Goal: Communication & Community: Answer question/provide support

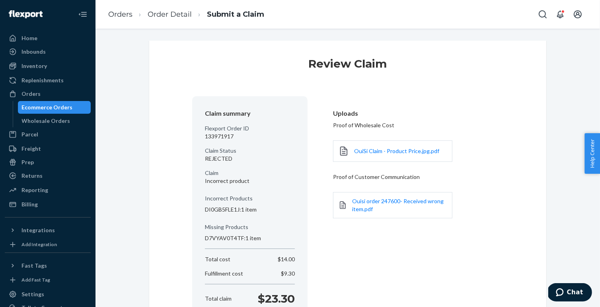
click at [220, 134] on p "133971917" at bounding box center [250, 136] width 90 height 8
copy p "133971917"
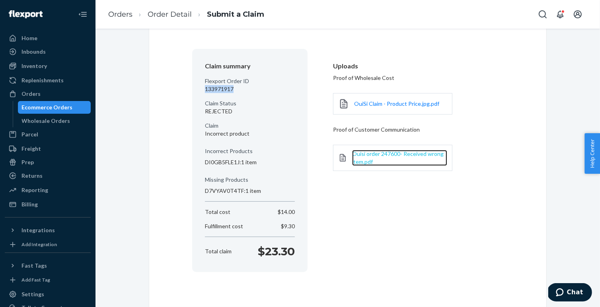
click at [402, 155] on span "Ouisi order 247600- Received wrong item.pdf" at bounding box center [397, 157] width 91 height 15
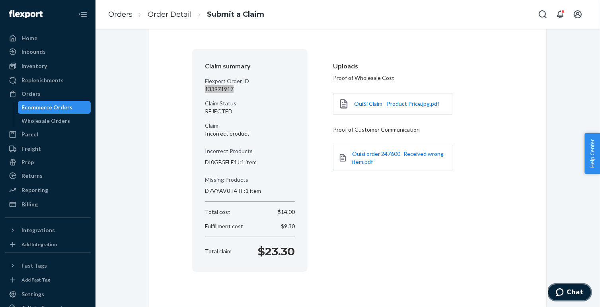
click at [557, 295] on icon "Chat" at bounding box center [559, 292] width 8 height 8
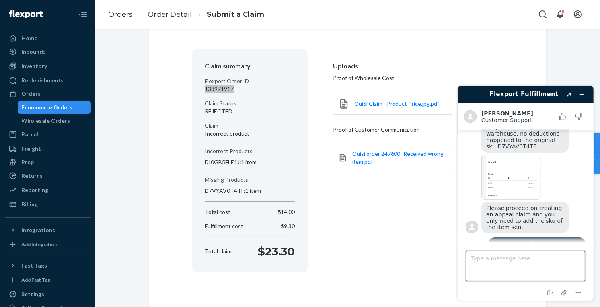
click at [525, 267] on textarea "Type a message here..." at bounding box center [524, 266] width 119 height 30
click at [549, 267] on textarea "What was ACTUALLY reimbursed for this order then? If you say nothing, that's a …" at bounding box center [524, 266] width 119 height 30
click at [504, 267] on textarea "What was ACTUALLY reimbursed for this order then? If you say nothing" at bounding box center [524, 266] width 119 height 30
type textarea "What was ACTUALLY reimbursed for this order then?"
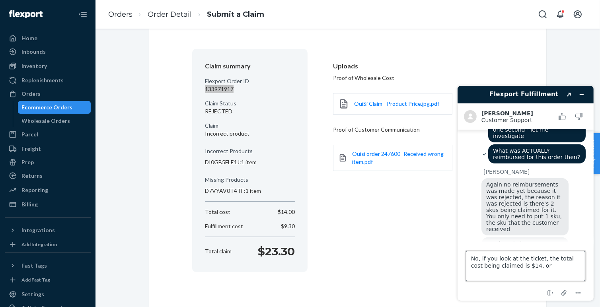
scroll to position [385, 0]
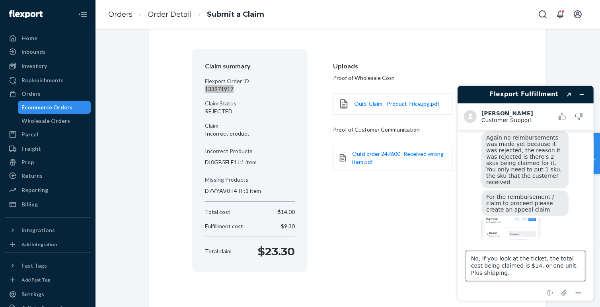
type textarea "No, if you look at the ticket, the total cost being claimed is $14, or one unit…"
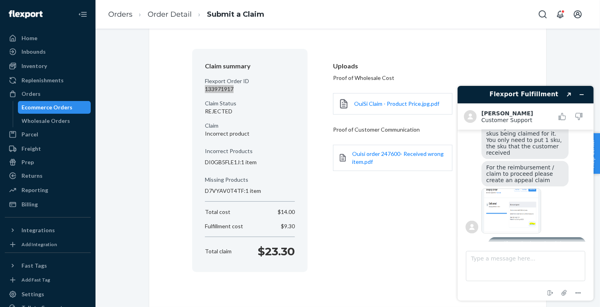
click at [515, 201] on img at bounding box center [511, 210] width 60 height 45
click at [538, 263] on textarea "Type a message here..." at bounding box center [524, 266] width 119 height 30
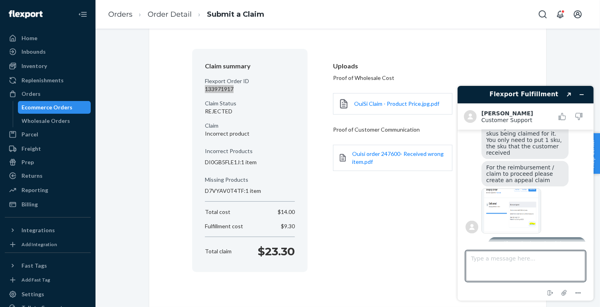
click at [505, 188] on img at bounding box center [511, 210] width 60 height 45
click at [555, 263] on textarea "Type a message here..." at bounding box center [524, 266] width 119 height 30
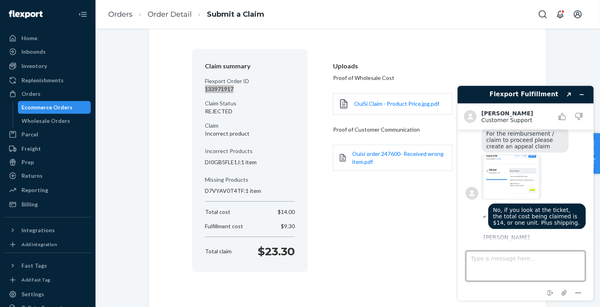
scroll to position [496, 0]
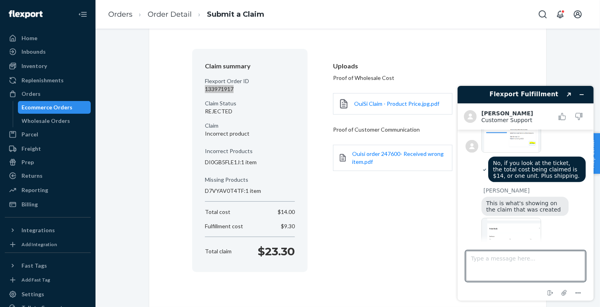
click at [513, 222] on img at bounding box center [511, 240] width 60 height 45
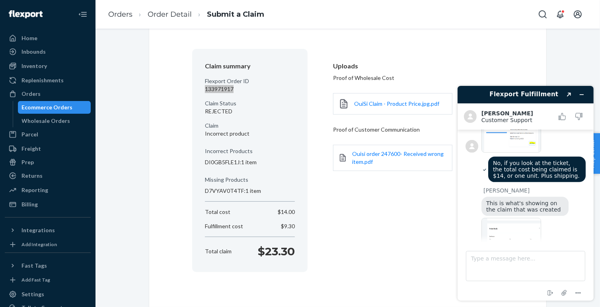
scroll to position [510, 0]
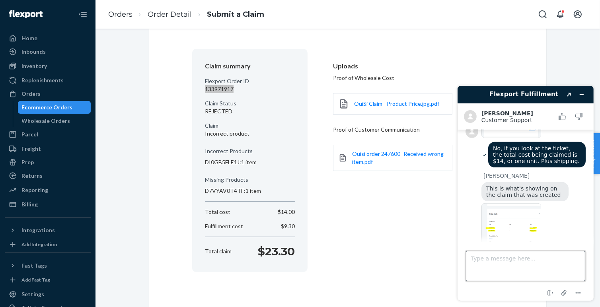
click at [500, 259] on textarea "Type a message here..." at bounding box center [524, 266] width 119 height 30
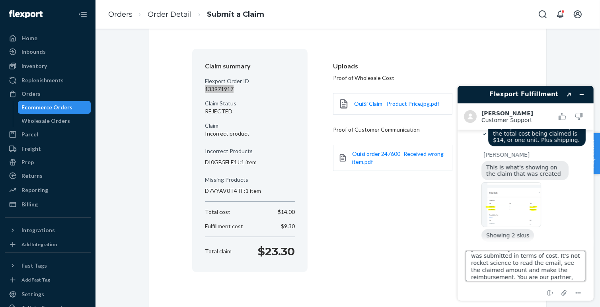
scroll to position [24, 0]
click at [474, 278] on textarea "I can't tell you what it looks like on your end. As you can see, one unit was s…" at bounding box center [524, 266] width 119 height 30
click at [506, 278] on textarea "I can't tell you what it looks like on your end. As you can see, one unit was s…" at bounding box center [524, 266] width 119 height 30
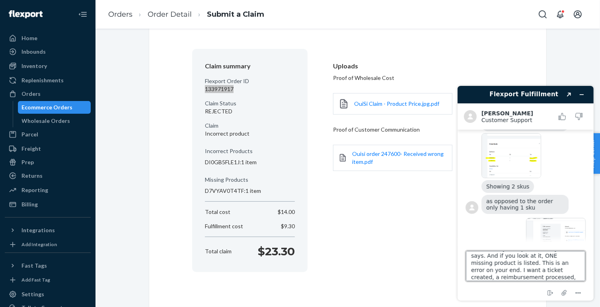
scroll to position [74, 0]
type textarea "I can't tell you what it looks like on your end. As you can see, one unit was s…"
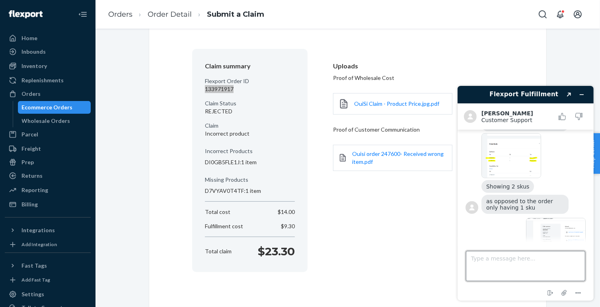
scroll to position [703, 0]
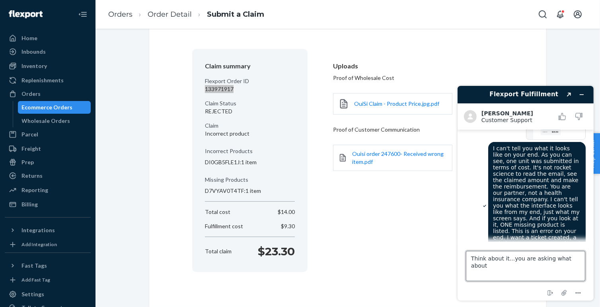
click at [512, 260] on textarea "Think about it...you are asking what about" at bounding box center [524, 266] width 119 height 30
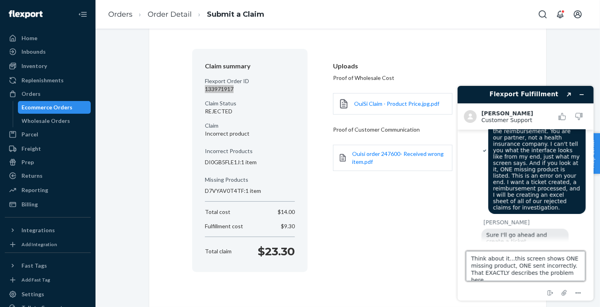
scroll to position [3, 0]
type textarea "Think about it...this screen shows ONE missing product, ONE sent incorrectly. T…"
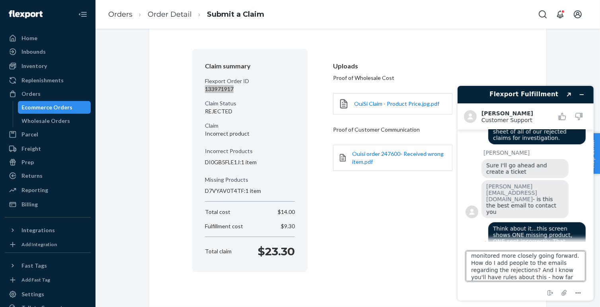
scroll to position [17, 0]
type textarea "Further, note that these will be monitored more closely going forward. How do I…"
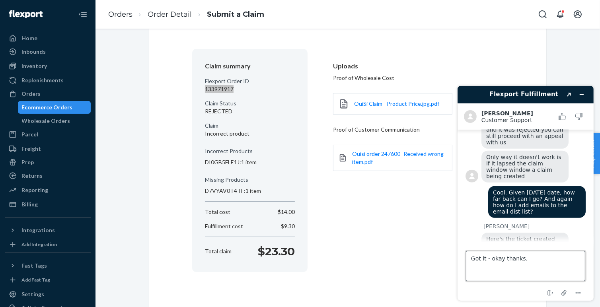
scroll to position [1090, 0]
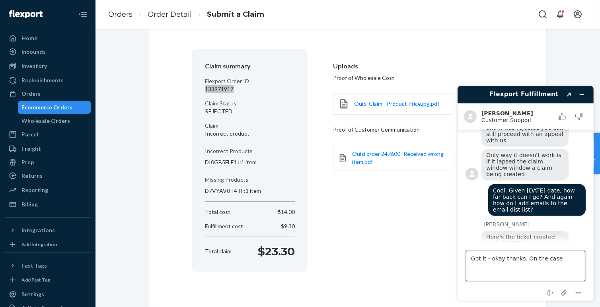
type textarea "Got it - okay thanks. On the case."
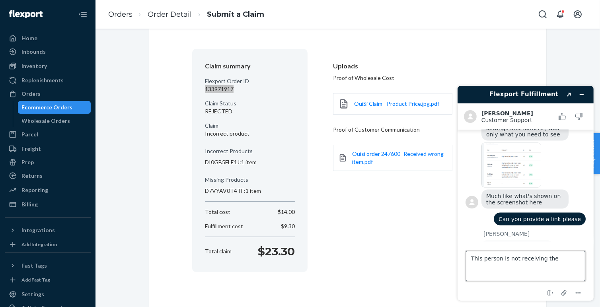
scroll to position [1518, 0]
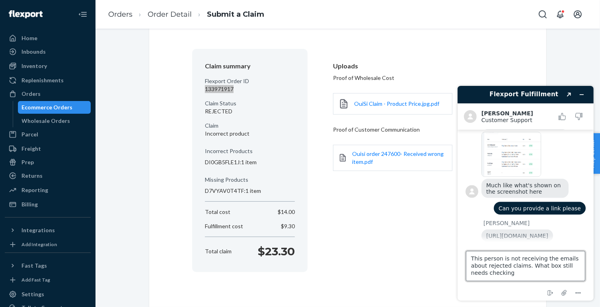
type textarea "This person is not receiving the emails about rejected claims. What box still n…"
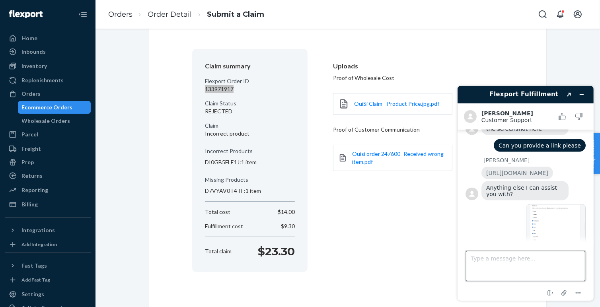
scroll to position [1579, 0]
type textarea "Why?"
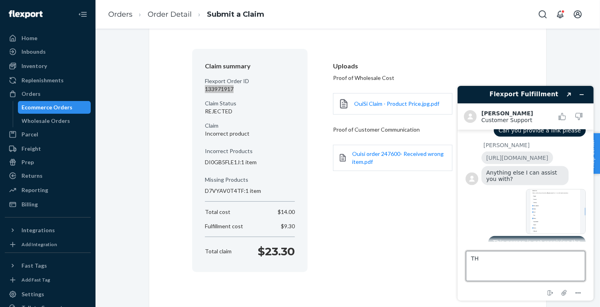
type textarea "T"
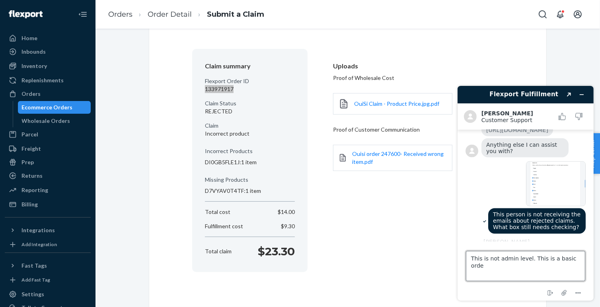
scroll to position [1626, 0]
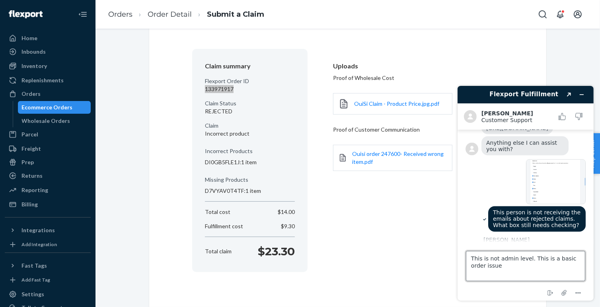
type textarea "This is not admin level. This is a basic order issue."
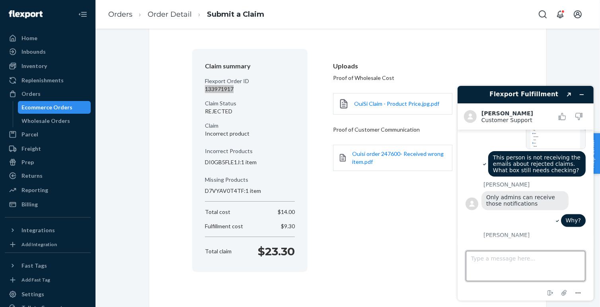
scroll to position [1681, 0]
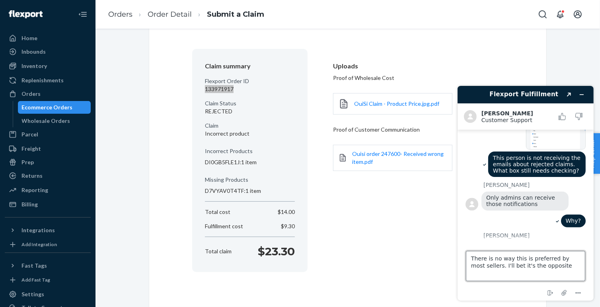
type textarea "There is no way this is preferred by most sellers. I'll bet it's the opposite."
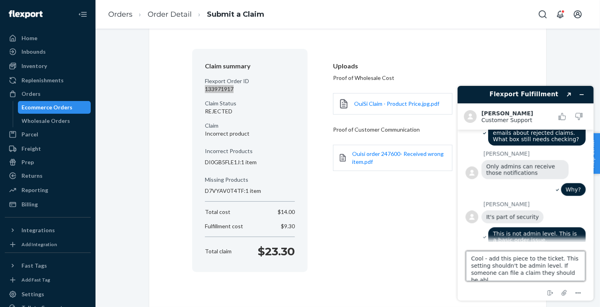
scroll to position [3, 0]
type textarea "Cool - add this piece to the ticket. This setting shouldn't be admin level. If …"
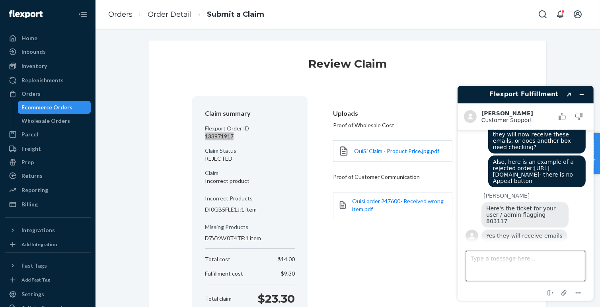
scroll to position [47, 0]
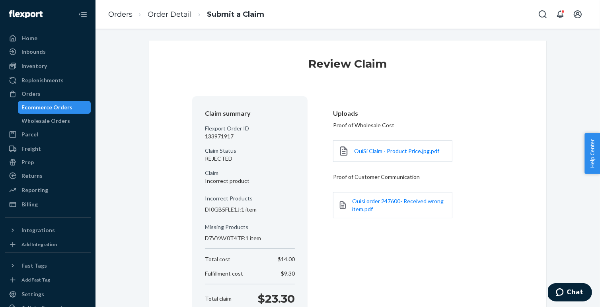
click at [222, 137] on p "133971917" at bounding box center [250, 136] width 90 height 8
copy p "133971917"
click at [566, 294] on span "Chat" at bounding box center [560, 292] width 11 height 8
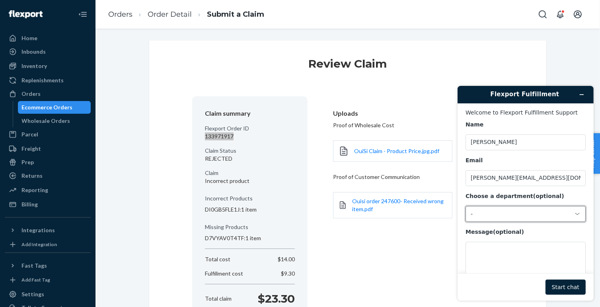
click at [501, 212] on div "-" at bounding box center [520, 213] width 100 height 7
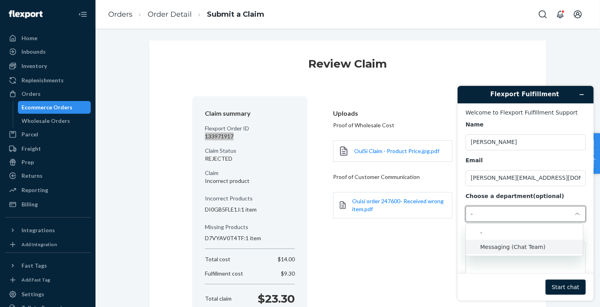
click at [509, 243] on li "Messaging (Chat Team)" at bounding box center [523, 246] width 117 height 14
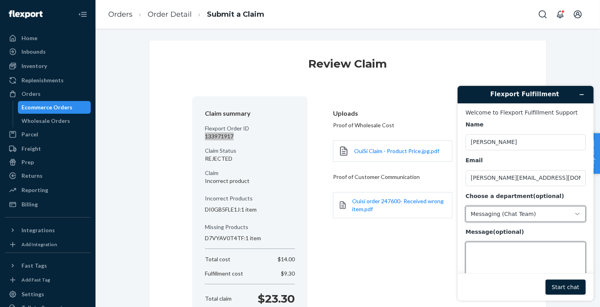
click at [509, 243] on textarea "Message (optional)" at bounding box center [525, 263] width 120 height 45
paste textarea "133971917"
drag, startPoint x: 560, startPoint y: 271, endPoint x: 560, endPoint y: 276, distance: 5.2
click at [560, 273] on form "Welcome to Flexport Fulfillment Support Name Paul Email paul@ouisi.co Choose a …" at bounding box center [525, 201] width 136 height 197
type textarea "133971917 rejected"
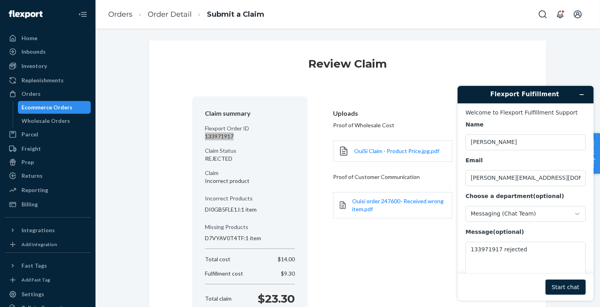
click at [560, 285] on button "Start chat" at bounding box center [565, 286] width 40 height 15
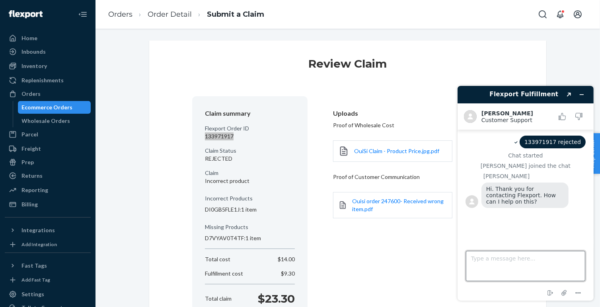
click at [506, 264] on textarea "Type a message here..." at bounding box center [524, 266] width 119 height 30
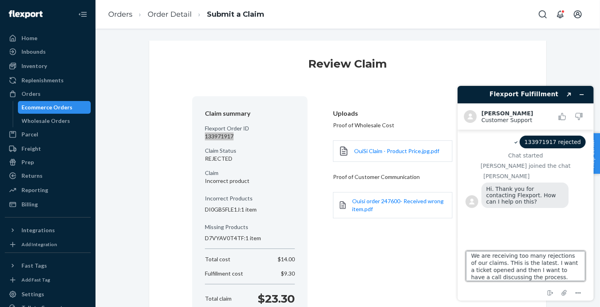
type textarea "We are receiving too many rejections of our claims. THis is the latest. I want …"
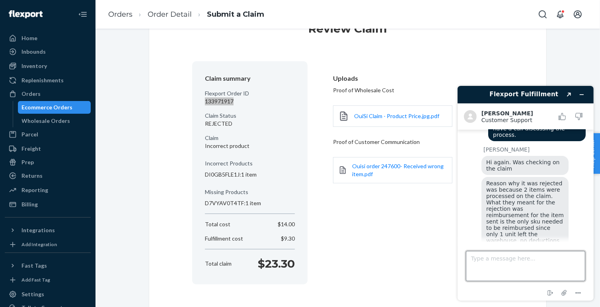
scroll to position [103, 0]
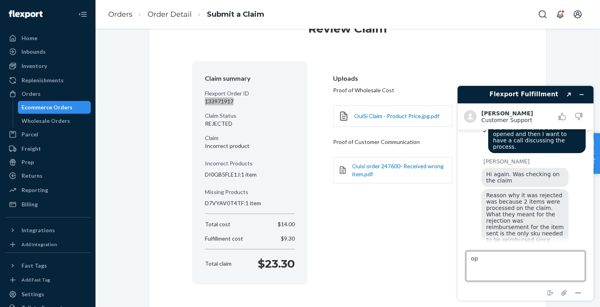
type textarea "o"
type textarea "one second - let me investigate"
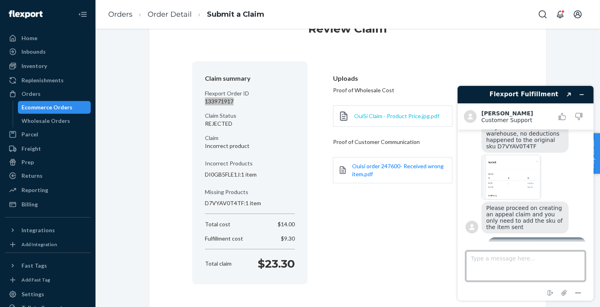
scroll to position [0, 0]
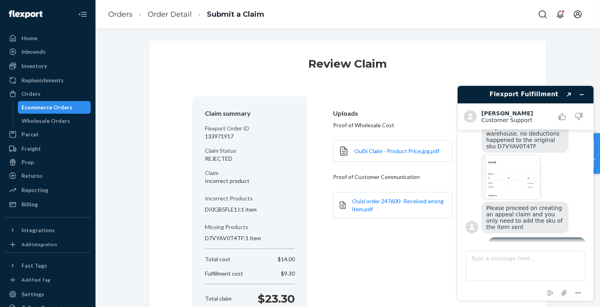
click at [237, 132] on p "133971917" at bounding box center [250, 136] width 90 height 8
click at [226, 135] on p "133971917" at bounding box center [250, 136] width 90 height 8
click at [177, 14] on link "Order Detail" at bounding box center [170, 14] width 44 height 9
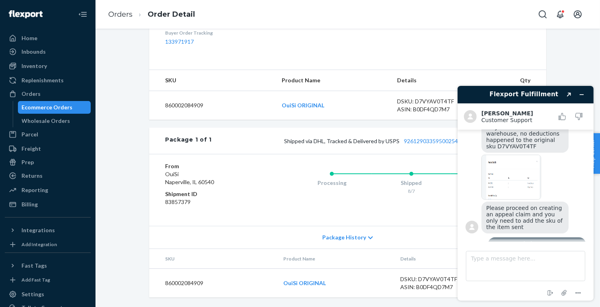
scroll to position [296, 0]
click at [583, 91] on button "Minimize widget" at bounding box center [581, 94] width 13 height 11
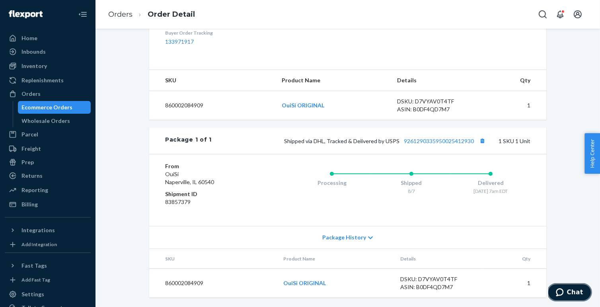
click at [565, 289] on span "Chat" at bounding box center [560, 292] width 11 height 8
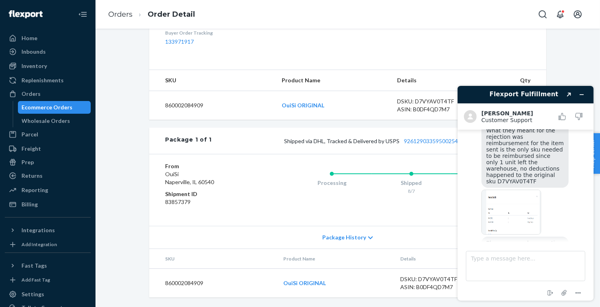
scroll to position [179, 0]
click at [502, 197] on img at bounding box center [511, 219] width 60 height 45
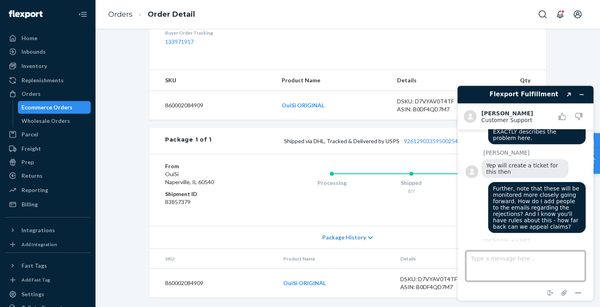
click at [529, 261] on textarea "Type a message here..." at bounding box center [524, 266] width 119 height 30
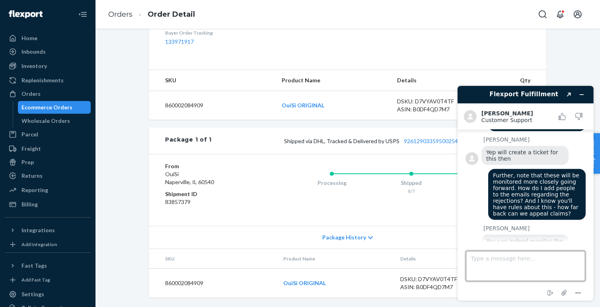
scroll to position [968, 0]
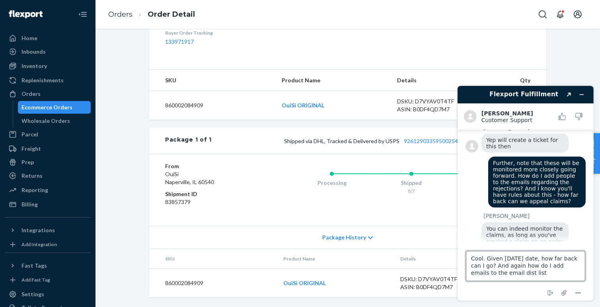
type textarea "Cool. Given today's date, how far back can I go? And again how do I add emails …"
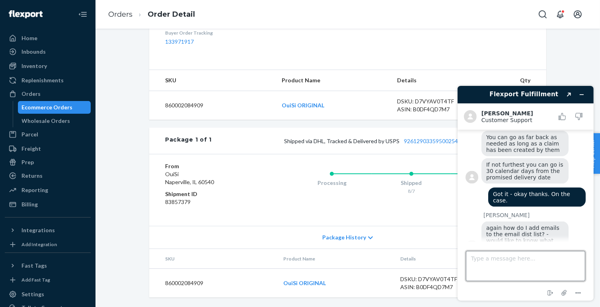
scroll to position [1274, 0]
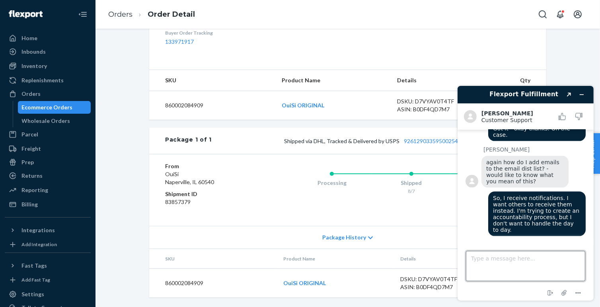
click at [532, 258] on textarea "Type a message here..." at bounding box center [524, 266] width 119 height 30
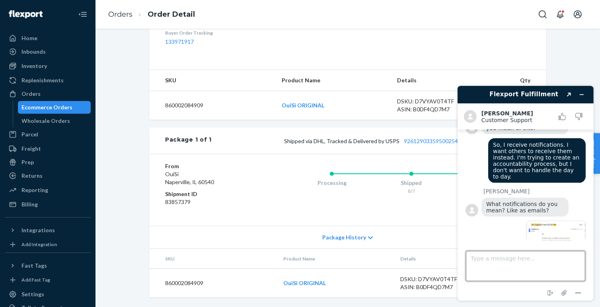
scroll to position [1374, 0]
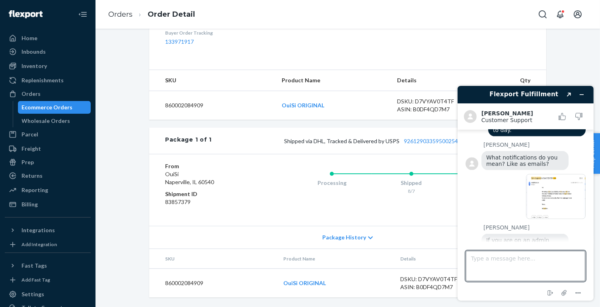
click at [516, 274] on img at bounding box center [511, 296] width 60 height 45
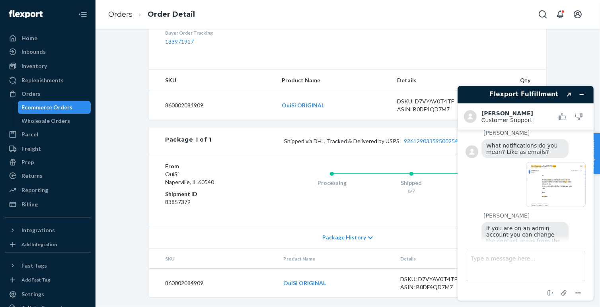
scroll to position [1396, 0]
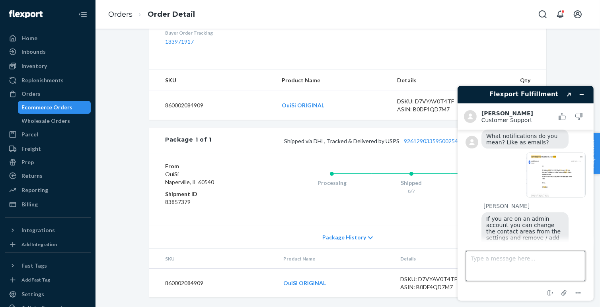
click at [514, 261] on textarea "Type a message here..." at bounding box center [524, 266] width 119 height 30
type textarea "Can you provide a link please"
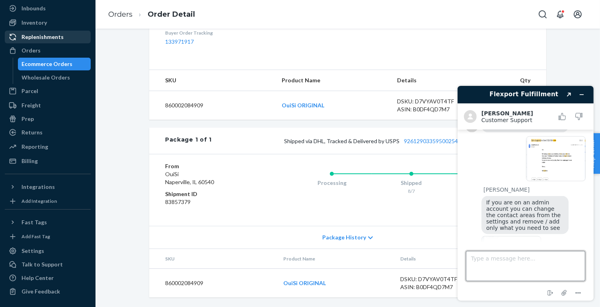
scroll to position [2105, 0]
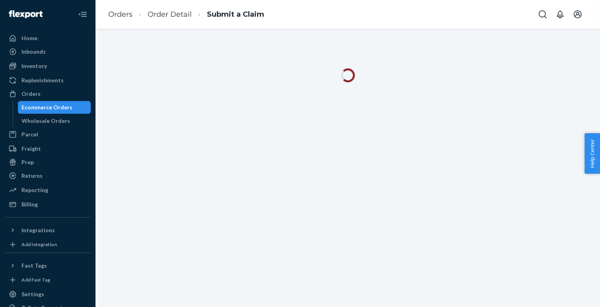
scroll to position [1151, 0]
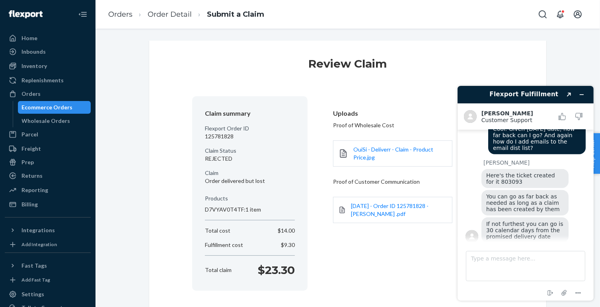
click at [537, 284] on span "again how do I add emails to the email dist list? - would like to know what you…" at bounding box center [523, 296] width 75 height 25
click at [515, 261] on textarea "Type a message here..." at bounding box center [524, 266] width 119 height 30
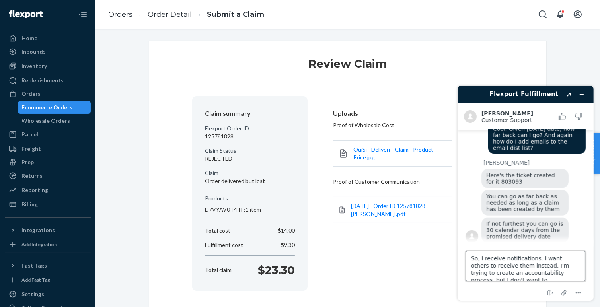
scroll to position [3, 0]
type textarea "So, I receive notifications. I want others to receive them instead. I'm trying …"
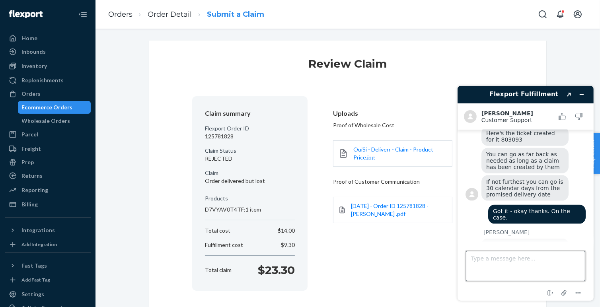
scroll to position [1276, 0]
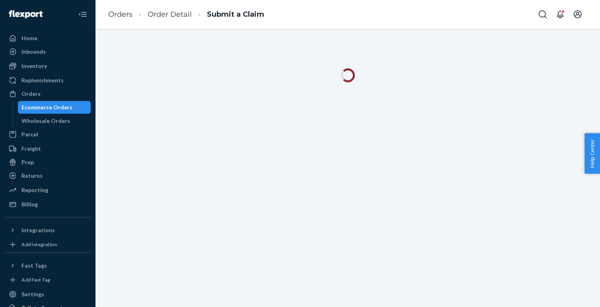
scroll to position [1448, 0]
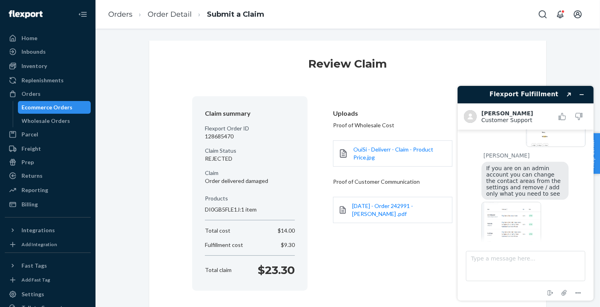
click at [506, 302] on link "[URL][DOMAIN_NAME]" at bounding box center [517, 305] width 62 height 6
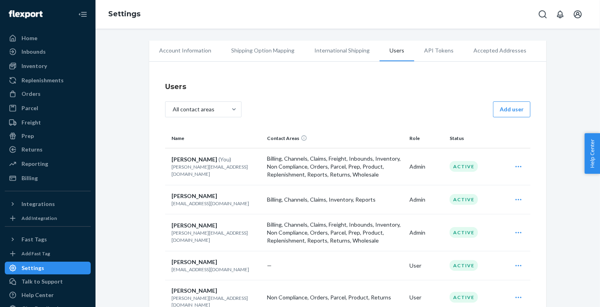
scroll to position [1448, 0]
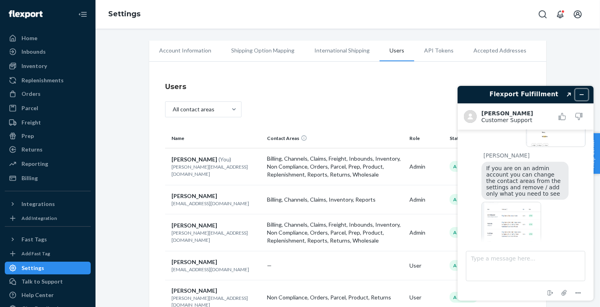
click at [583, 91] on button "Minimize widget" at bounding box center [581, 94] width 13 height 11
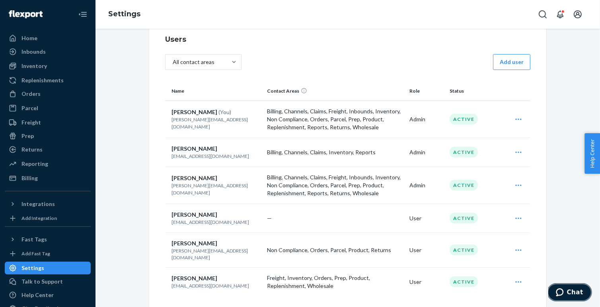
scroll to position [54, 0]
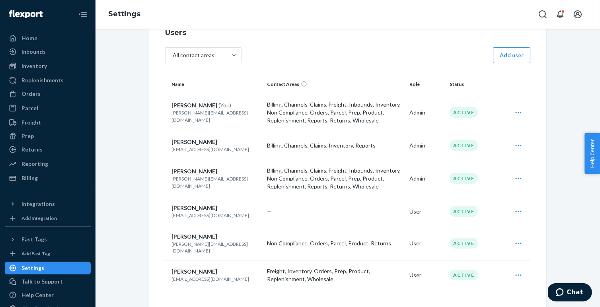
click at [517, 241] on icon "Open user actions" at bounding box center [518, 243] width 8 height 8
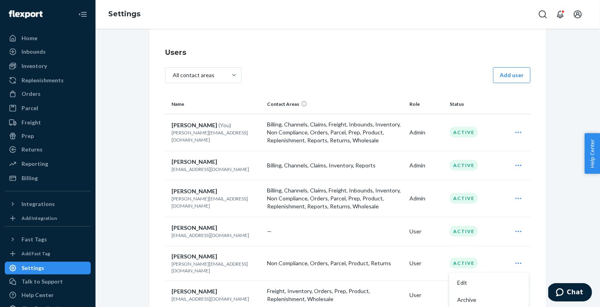
scroll to position [74, 0]
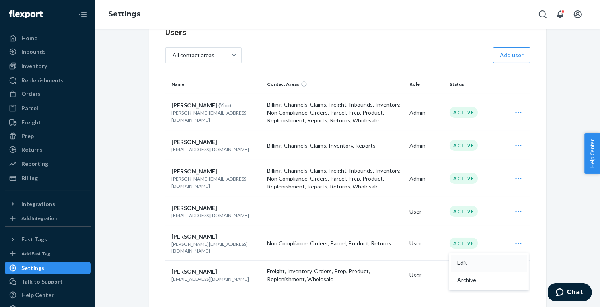
click at [468, 260] on span "Edit" at bounding box center [481, 263] width 49 height 6
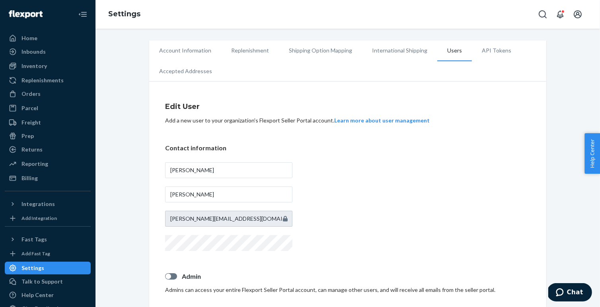
click at [451, 51] on li "Users" at bounding box center [454, 51] width 35 height 21
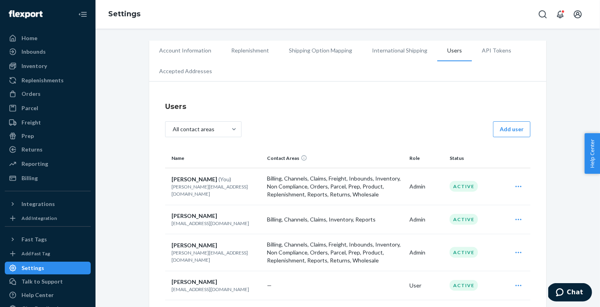
scroll to position [74, 0]
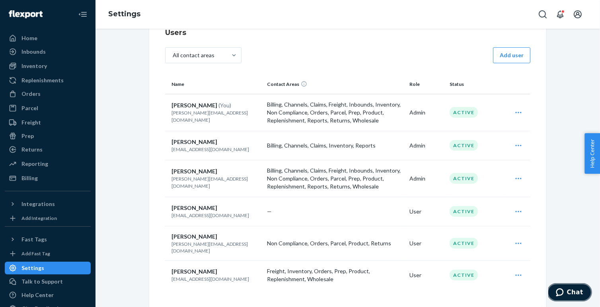
click at [562, 286] on button "Chat" at bounding box center [568, 292] width 45 height 18
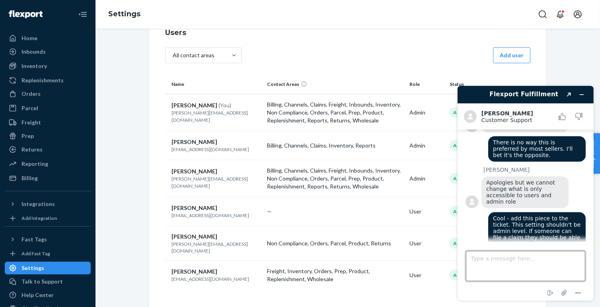
click at [541, 262] on textarea "Type a message here..." at bounding box center [524, 266] width 119 height 30
type textarea "Yes - I want to flag this as a bad choice by engineering and appeal to make a c…"
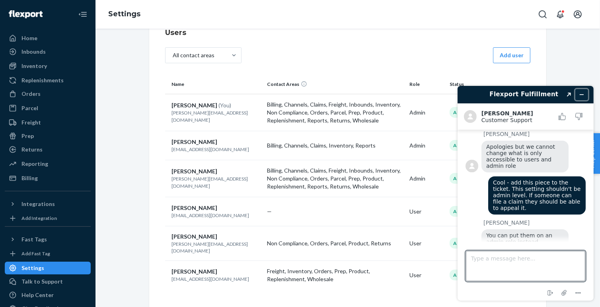
click at [581, 94] on icon "Minimize widget" at bounding box center [581, 94] width 4 height 0
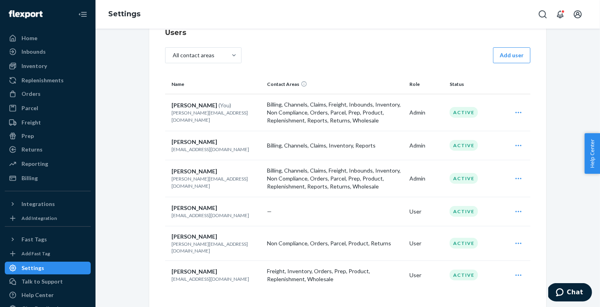
click at [518, 239] on icon "Open user actions" at bounding box center [518, 243] width 8 height 8
click at [465, 260] on span "Edit" at bounding box center [481, 263] width 49 height 6
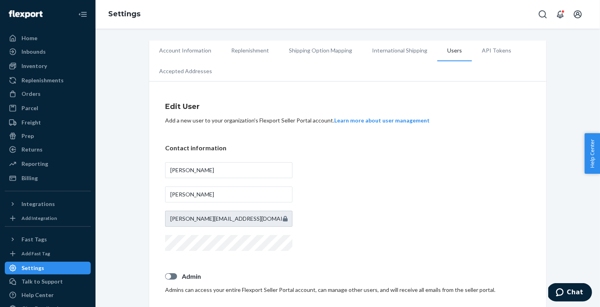
scroll to position [87, 0]
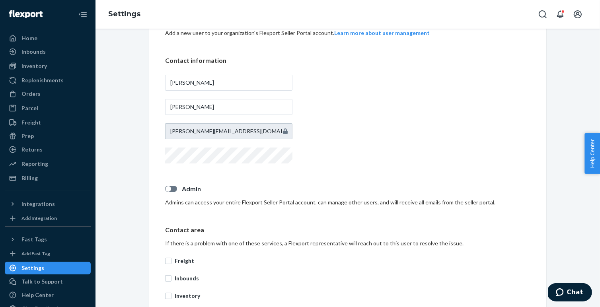
click at [174, 189] on div at bounding box center [171, 189] width 12 height 6
checkbox input "true"
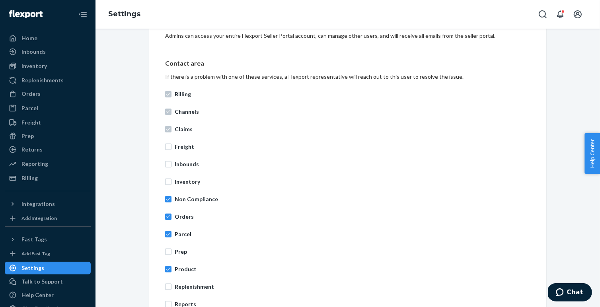
scroll to position [340, 0]
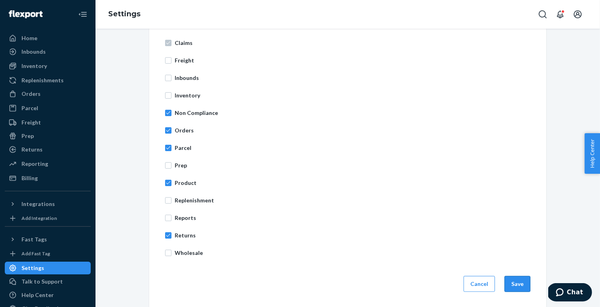
click at [515, 280] on button "Save" at bounding box center [517, 284] width 26 height 16
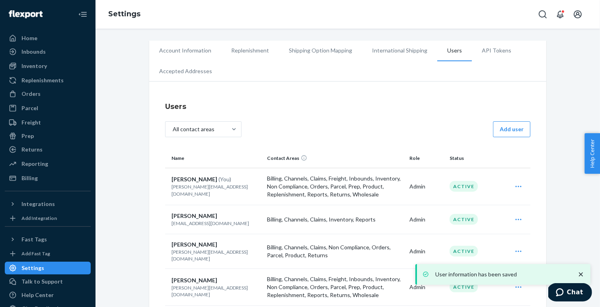
scroll to position [74, 0]
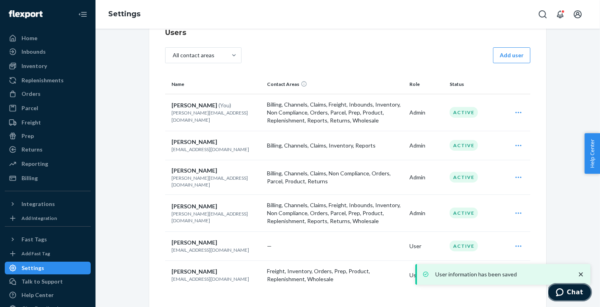
click at [577, 291] on span "Chat" at bounding box center [574, 291] width 16 height 7
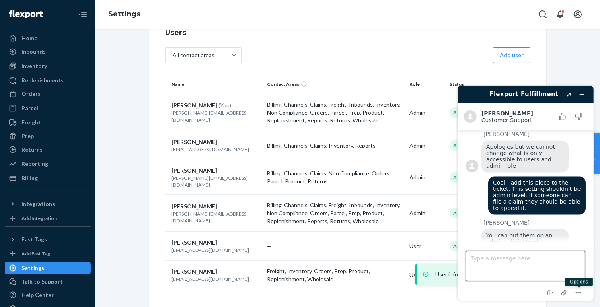
click at [547, 261] on textarea "Type a message here..." at bounding box center [524, 266] width 119 height 30
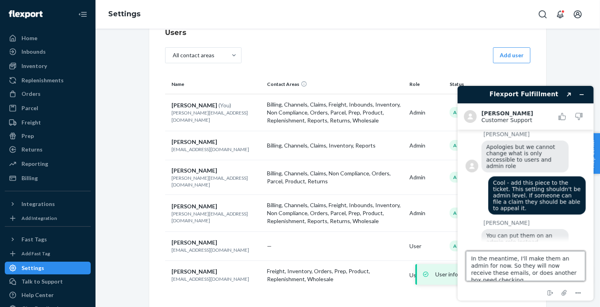
scroll to position [3, 0]
type textarea "In the meantime, I'll make them an admin for now. So they will now receive thes…"
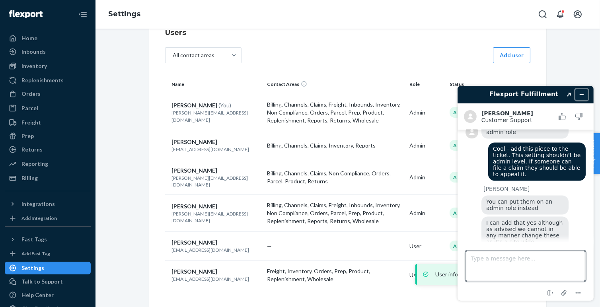
click at [578, 93] on button "Minimize widget" at bounding box center [581, 94] width 13 height 11
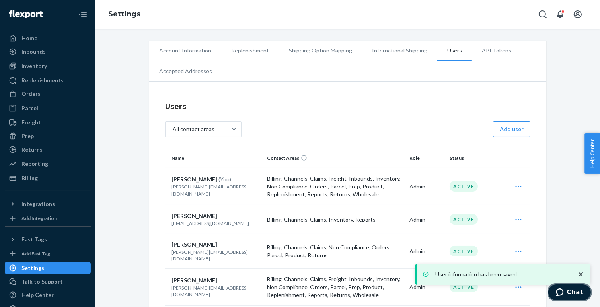
scroll to position [74, 0]
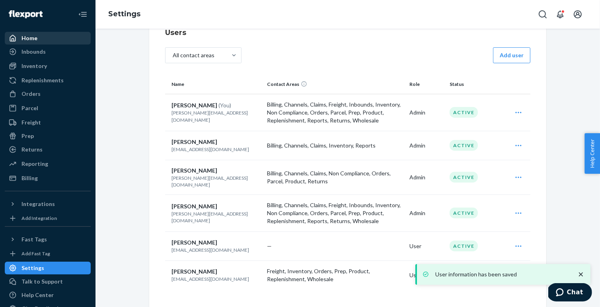
click at [33, 36] on div "Home" at bounding box center [29, 38] width 16 height 8
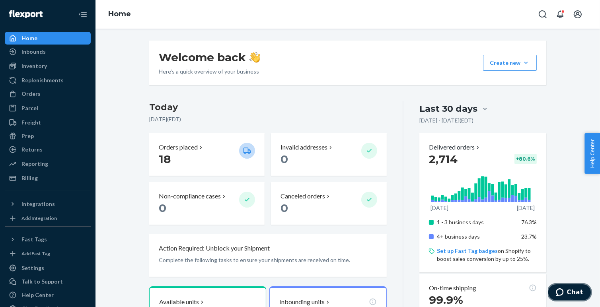
click at [575, 290] on span "Chat" at bounding box center [574, 291] width 16 height 7
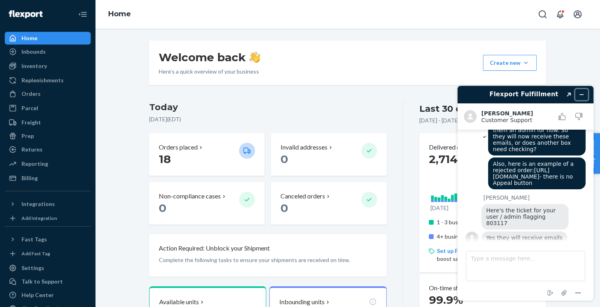
click at [583, 94] on icon "Minimize widget" at bounding box center [581, 94] width 4 height 0
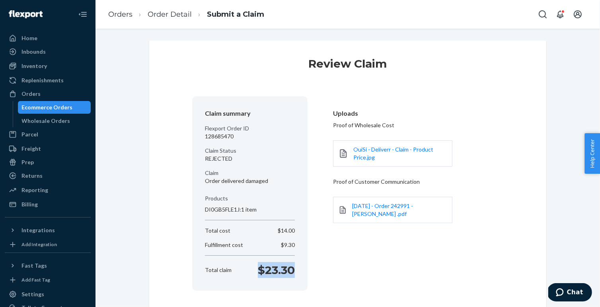
drag, startPoint x: 296, startPoint y: 269, endPoint x: 261, endPoint y: 270, distance: 35.0
click at [261, 270] on div "Total claim $23.30" at bounding box center [250, 270] width 96 height 16
click at [266, 270] on p "$23.30" at bounding box center [276, 270] width 37 height 16
copy p "23.30"
click at [179, 12] on link "Order Detail" at bounding box center [170, 14] width 44 height 9
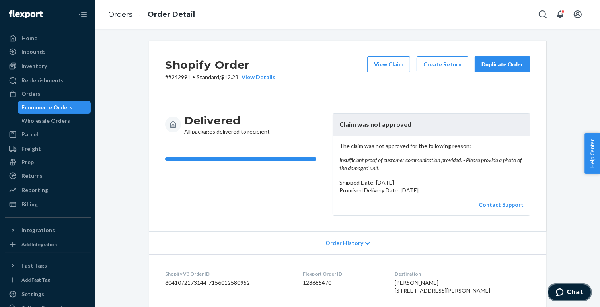
click at [565, 289] on span "Chat" at bounding box center [560, 292] width 11 height 8
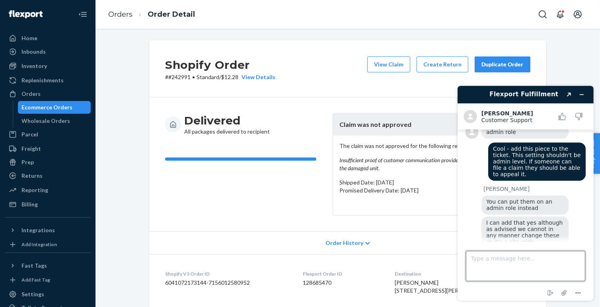
click at [541, 264] on textarea "Type a message here..." at bounding box center [524, 266] width 119 height 30
paste textarea "[URL][DOMAIN_NAME]"
type textarea "Also, here is an example of a rejected order: [URL][DOMAIN_NAME] - there is no …"
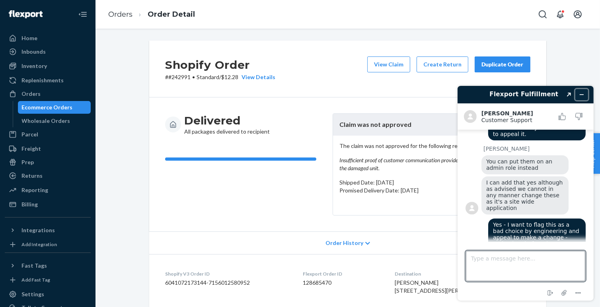
click at [584, 91] on button "Minimize widget" at bounding box center [581, 94] width 13 height 11
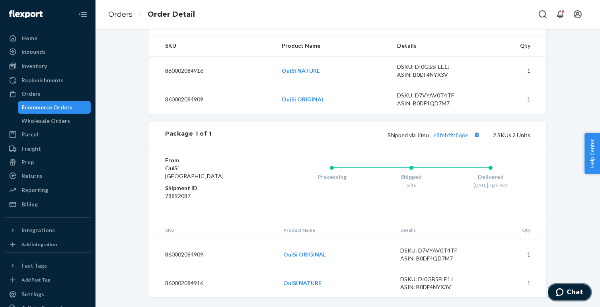
scroll to position [0, 0]
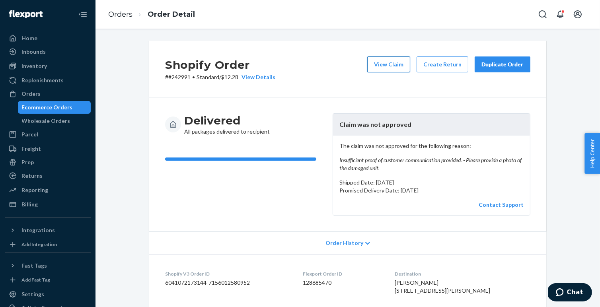
click at [382, 66] on button "View Claim" at bounding box center [388, 64] width 43 height 16
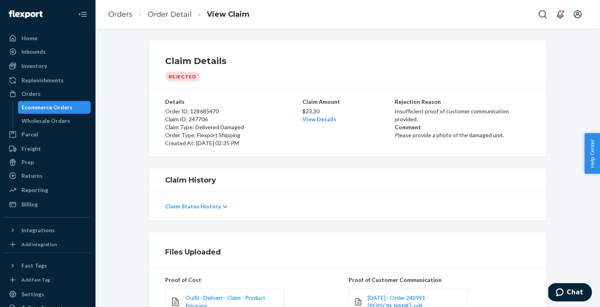
scroll to position [89, 0]
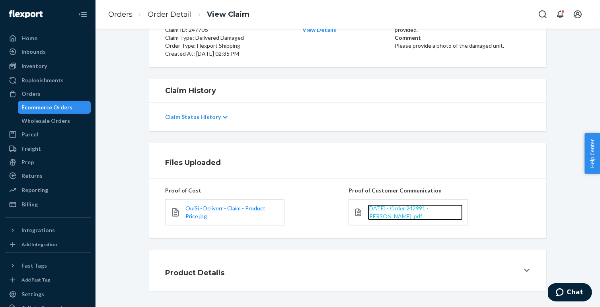
click at [396, 210] on span "[DATE] - Order 242991 - [PERSON_NAME] .pdf" at bounding box center [397, 212] width 61 height 15
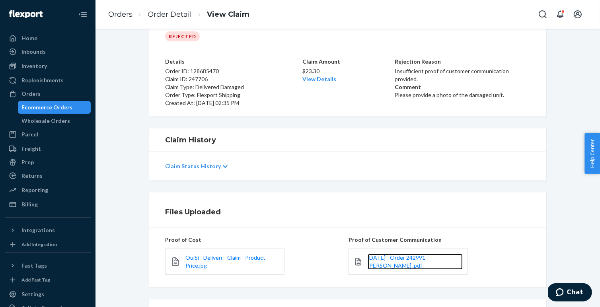
scroll to position [4, 0]
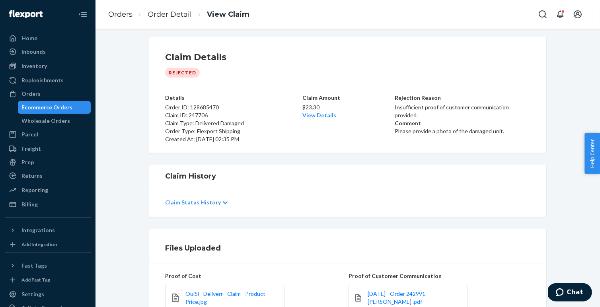
click at [573, 292] on span "Chat" at bounding box center [574, 291] width 16 height 7
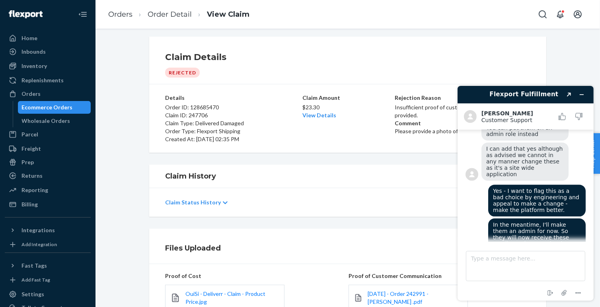
scroll to position [2019, 0]
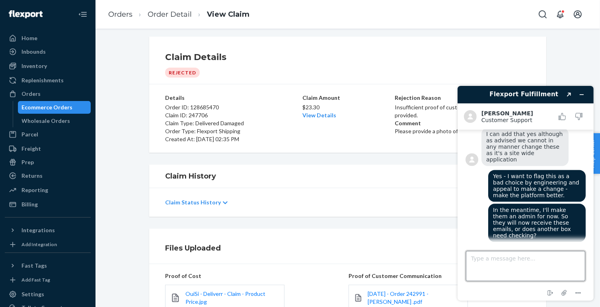
click at [529, 262] on textarea "Type a message here..." at bounding box center [524, 266] width 119 height 30
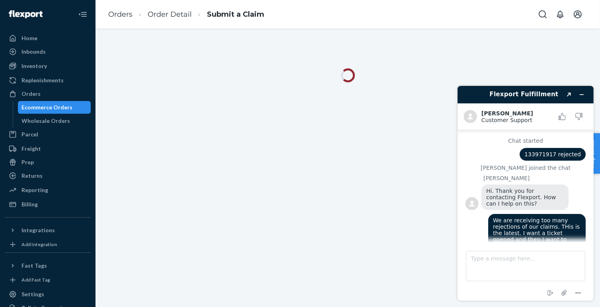
scroll to position [2019, 0]
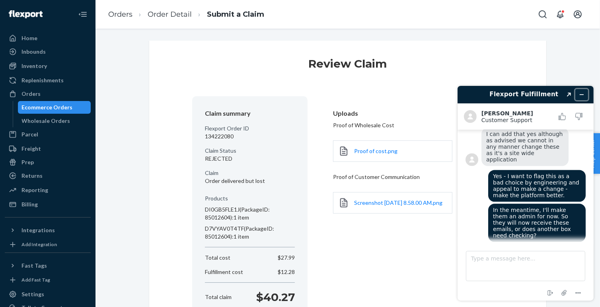
click at [582, 92] on icon "Minimize widget" at bounding box center [581, 94] width 6 height 6
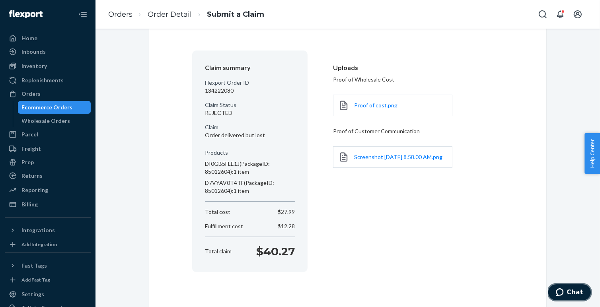
scroll to position [0, 0]
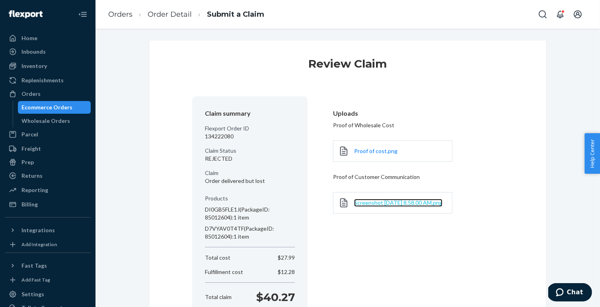
click at [381, 200] on span "Screenshot [DATE] 8.58.00 AM.png" at bounding box center [398, 202] width 88 height 7
click at [247, 20] on ol "Orders Order Detail Submit a Claim" at bounding box center [186, 14] width 169 height 23
click at [183, 17] on link "Order Detail" at bounding box center [170, 14] width 44 height 9
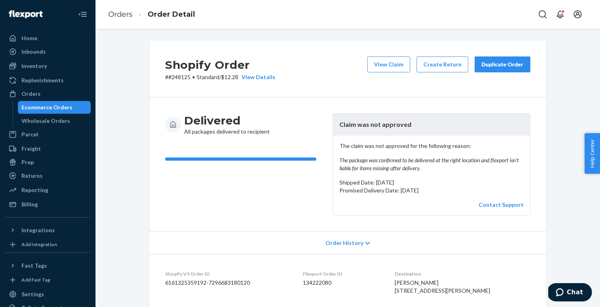
click at [181, 75] on p "# #248125 • Standard / $12.28 View Details" at bounding box center [220, 77] width 110 height 8
click at [574, 294] on span "Chat" at bounding box center [574, 291] width 16 height 7
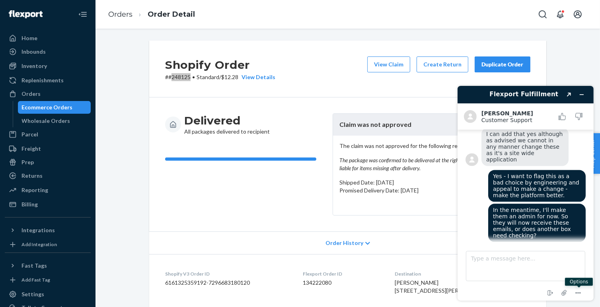
click at [550, 290] on div "Here's the ticket for your user / admin flagging 803117" at bounding box center [524, 302] width 87 height 25
click at [531, 270] on textarea "Type a message here..." at bounding box center [524, 266] width 119 height 30
paste textarea "[URL][DOMAIN_NAME]"
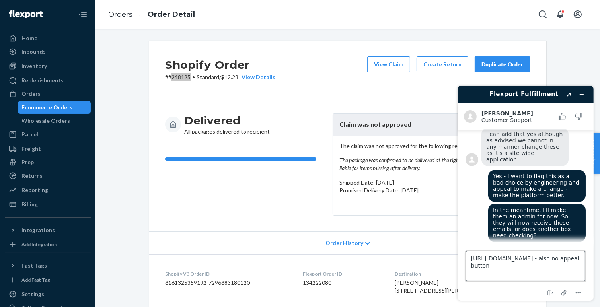
type textarea "[URL][DOMAIN_NAME] - also no appeal button."
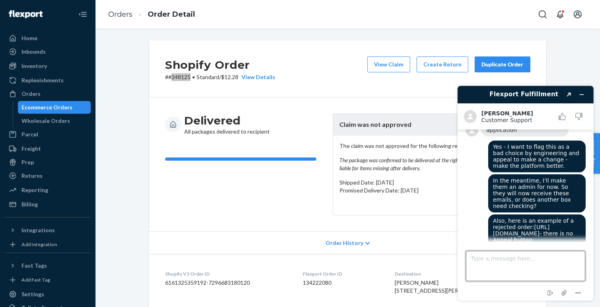
scroll to position [2088, 0]
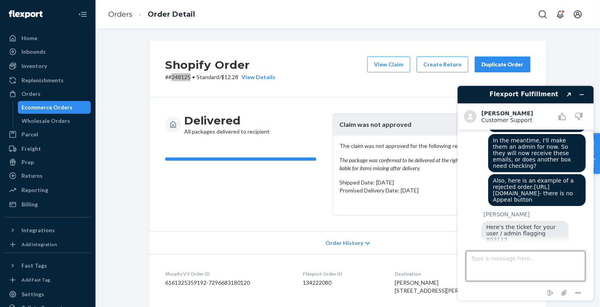
click at [551, 263] on textarea "Type a message here..." at bounding box center [524, 266] width 119 height 30
type textarea "?"
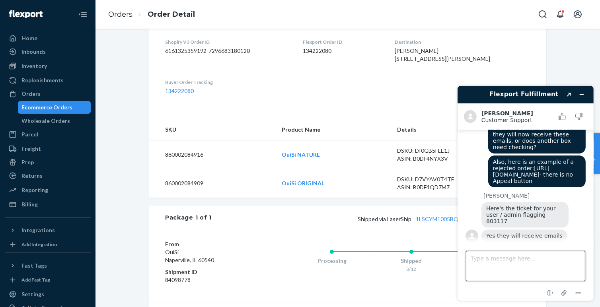
scroll to position [354, 0]
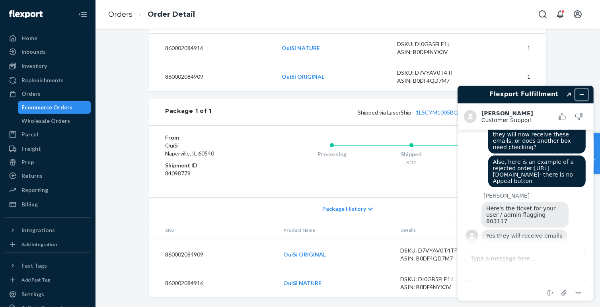
click at [581, 95] on icon "Minimize widget" at bounding box center [581, 94] width 6 height 6
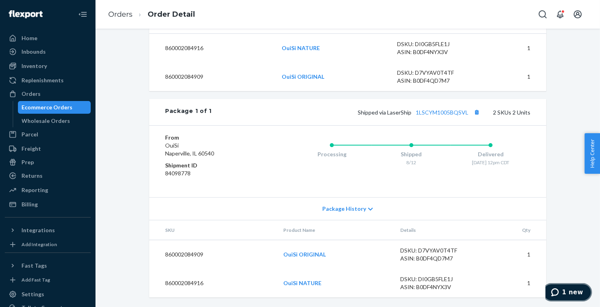
click at [562, 294] on span "1 new" at bounding box center [555, 292] width 11 height 8
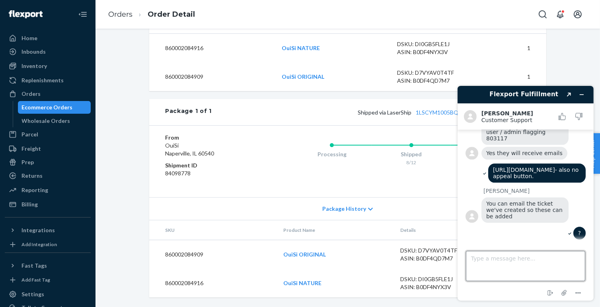
click at [498, 267] on textarea "Type a message here..." at bounding box center [524, 266] width 119 height 30
type textarea "Understood. So basically, I can create an excel list of all items to appeal, an…"
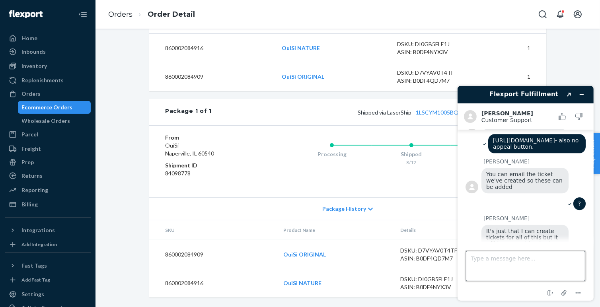
scroll to position [2221, 0]
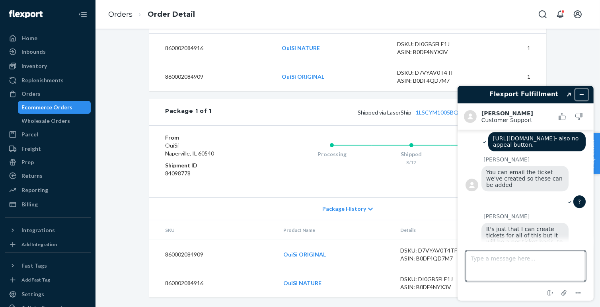
click at [581, 94] on icon "Minimize widget" at bounding box center [581, 94] width 6 height 6
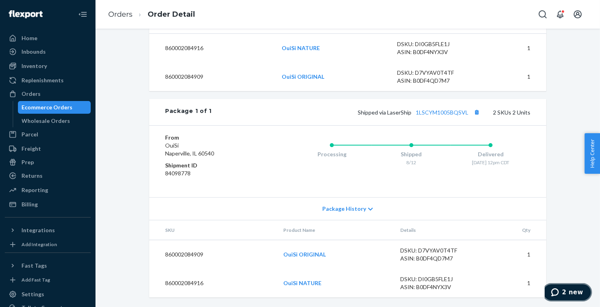
click at [566, 292] on span "2 new" at bounding box center [572, 291] width 21 height 7
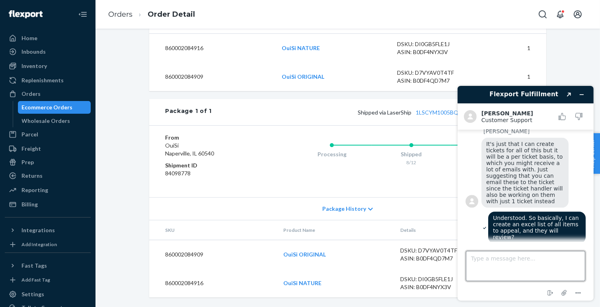
click at [525, 262] on textarea "Type a message here..." at bounding box center [524, 266] width 119 height 30
type textarea "Okay, I'm not surprised but thanks for double checking."
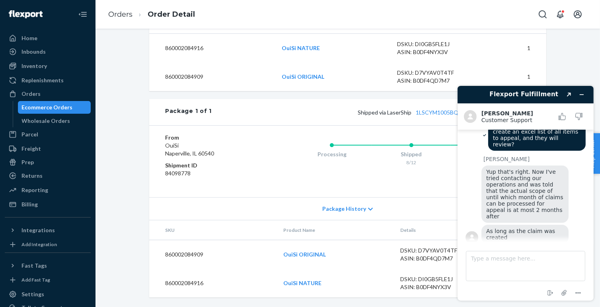
scroll to position [2397, 0]
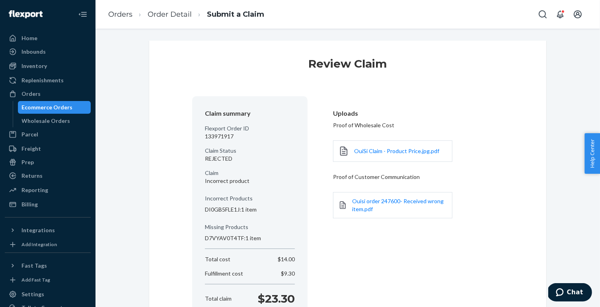
scroll to position [47, 0]
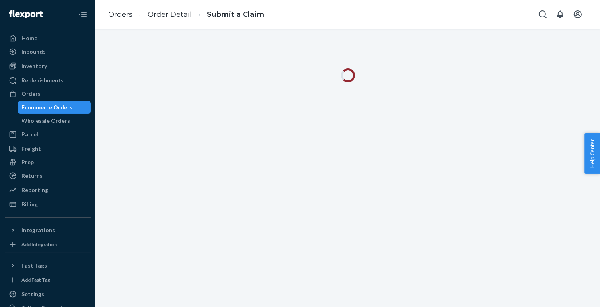
scroll to position [2397, 0]
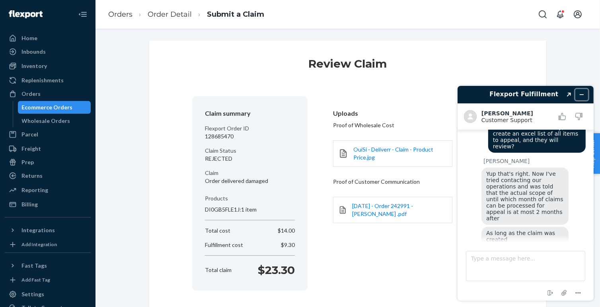
click at [580, 93] on icon "Minimize widget" at bounding box center [581, 94] width 6 height 6
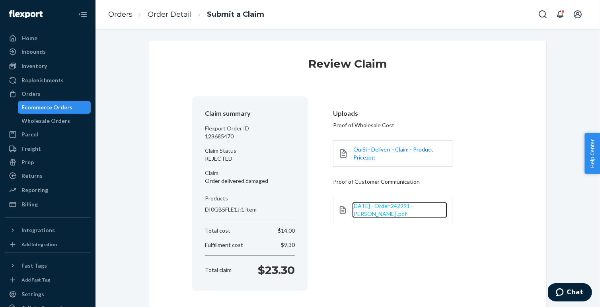
click at [371, 205] on span "[DATE] - Order 242991 - [PERSON_NAME] .pdf" at bounding box center [382, 209] width 61 height 15
click at [570, 286] on button "Chat" at bounding box center [568, 292] width 45 height 18
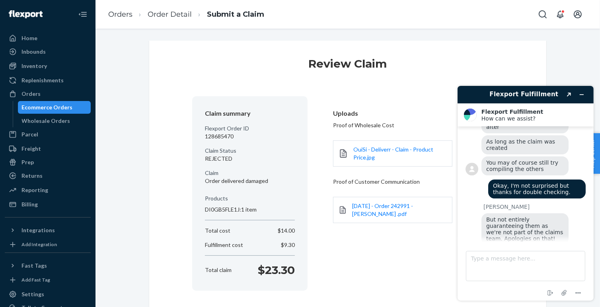
scroll to position [2487, 0]
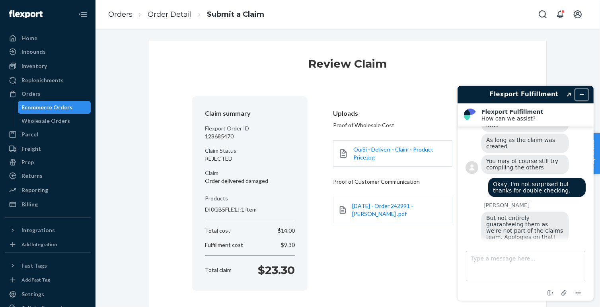
click at [583, 94] on icon "Minimize widget" at bounding box center [581, 94] width 4 height 0
